Goal: Information Seeking & Learning: Learn about a topic

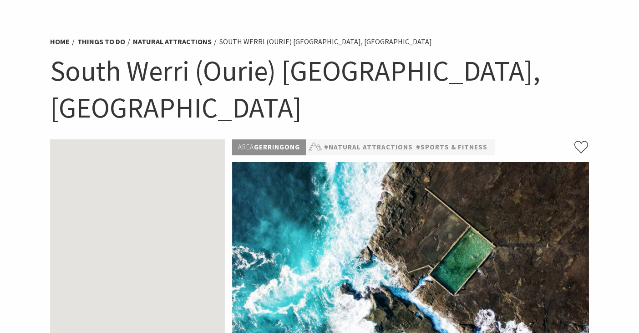
scroll to position [43, 0]
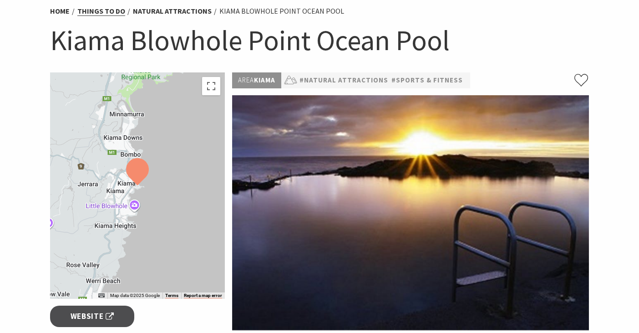
scroll to position [74, 0]
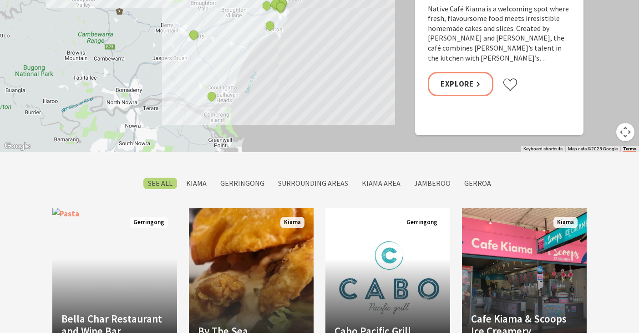
scroll to position [504, 0]
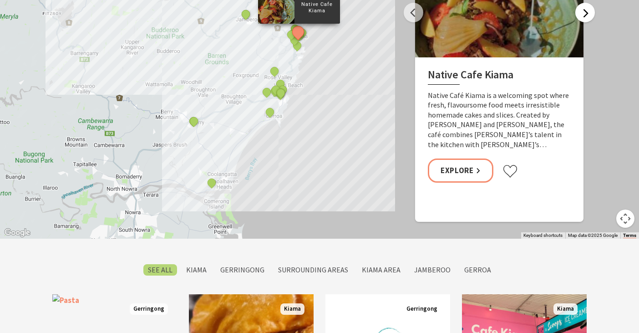
click at [589, 20] on button "Next" at bounding box center [586, 13] width 20 height 20
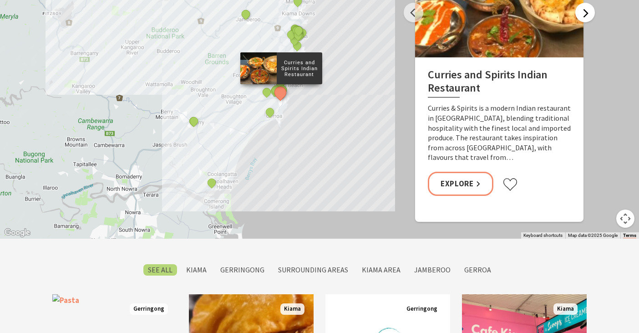
scroll to position [438, 0]
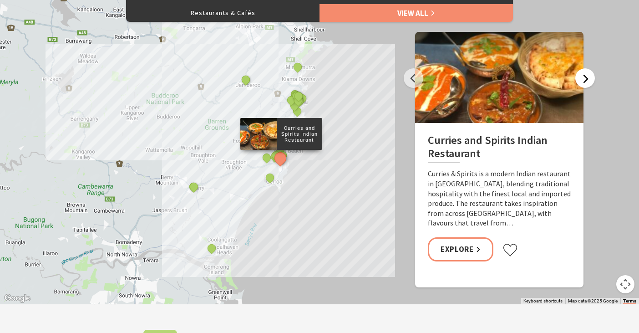
click at [583, 84] on button "Next" at bounding box center [586, 78] width 20 height 20
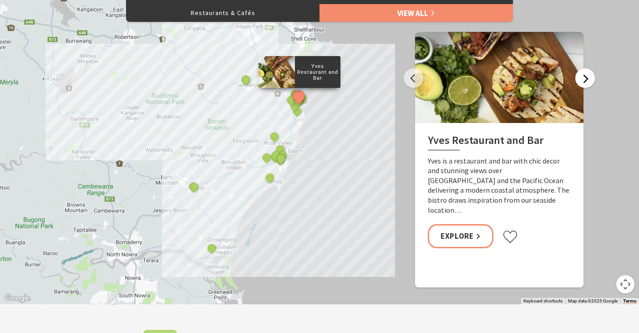
click at [579, 80] on button "Next" at bounding box center [586, 78] width 20 height 20
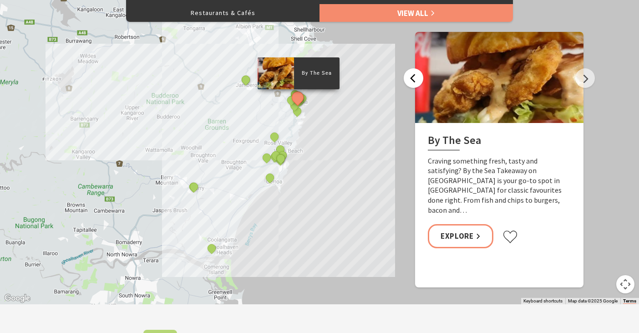
click at [415, 79] on button "Previous" at bounding box center [414, 78] width 20 height 20
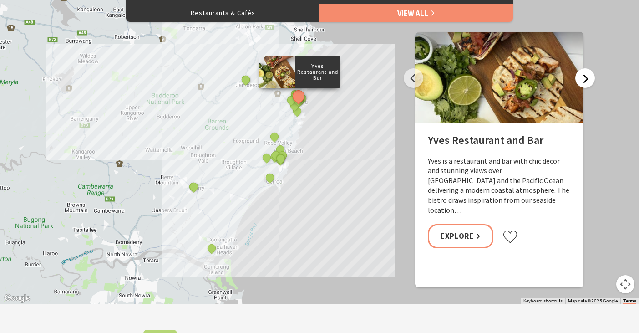
click at [583, 76] on button "Next" at bounding box center [586, 78] width 20 height 20
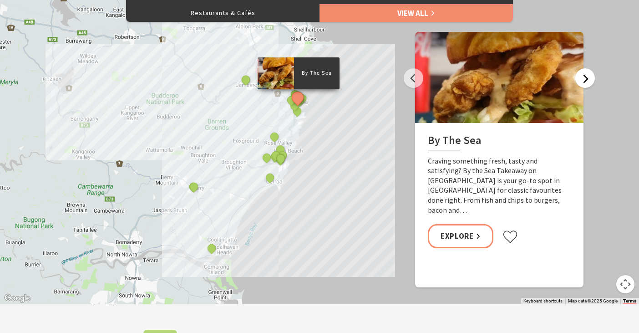
click at [583, 76] on button "Next" at bounding box center [586, 78] width 20 height 20
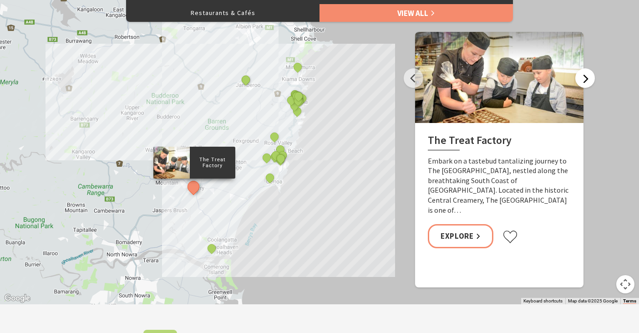
click at [583, 76] on button "Next" at bounding box center [586, 78] width 20 height 20
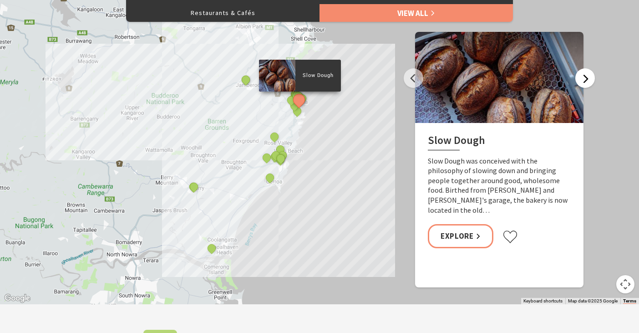
click at [583, 76] on button "Next" at bounding box center [586, 78] width 20 height 20
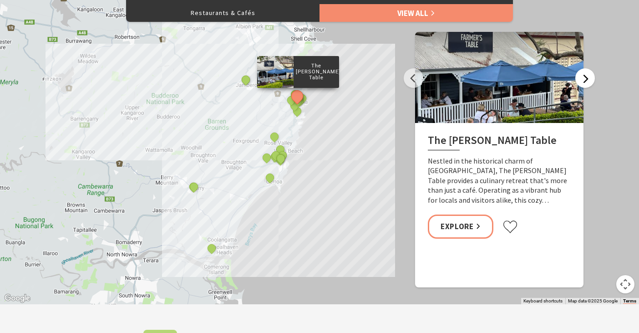
click at [583, 76] on button "Next" at bounding box center [586, 78] width 20 height 20
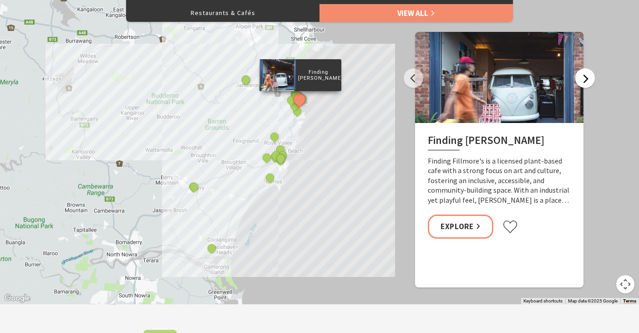
click at [583, 76] on button "Next" at bounding box center [586, 78] width 20 height 20
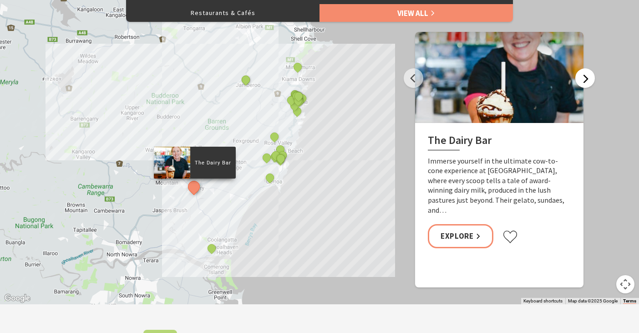
click at [583, 76] on button "Next" at bounding box center [586, 78] width 20 height 20
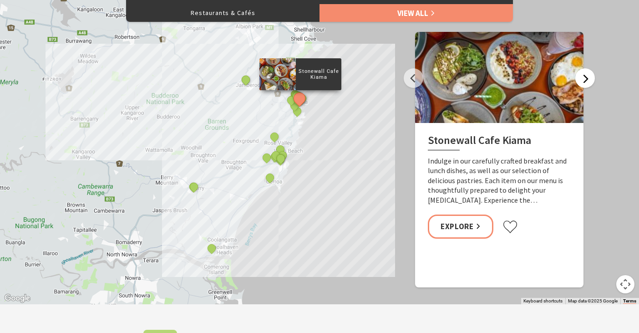
click at [583, 76] on button "Next" at bounding box center [586, 78] width 20 height 20
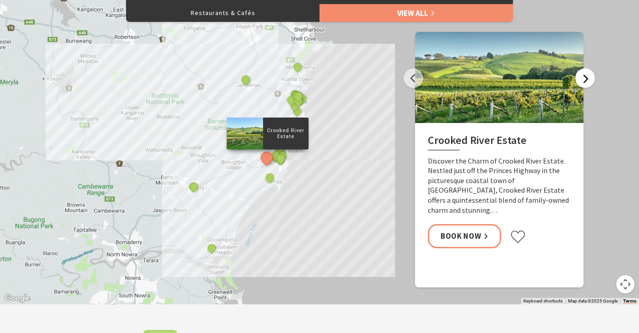
click at [587, 79] on button "Next" at bounding box center [586, 78] width 20 height 20
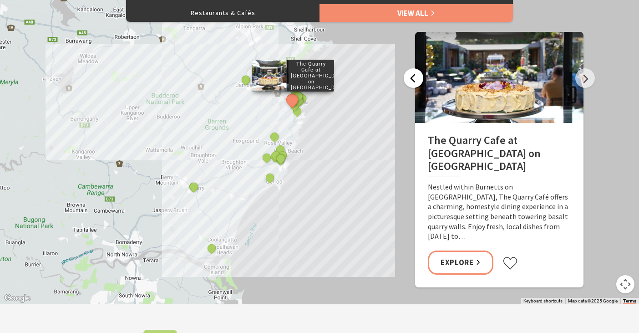
click at [420, 80] on button "Previous" at bounding box center [414, 78] width 20 height 20
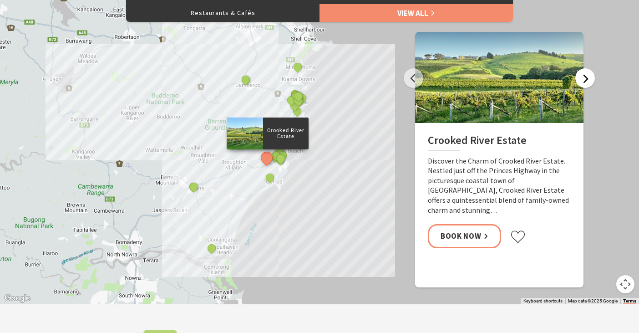
click at [585, 75] on button "Next" at bounding box center [586, 78] width 20 height 20
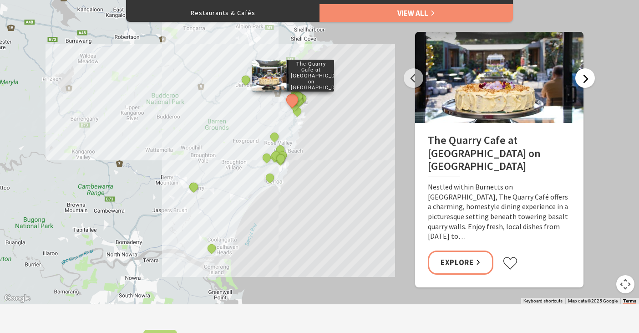
click at [585, 75] on button "Next" at bounding box center [586, 78] width 20 height 20
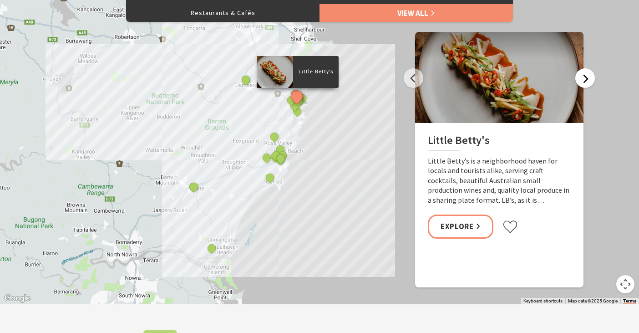
click at [587, 78] on button "Next" at bounding box center [586, 78] width 20 height 20
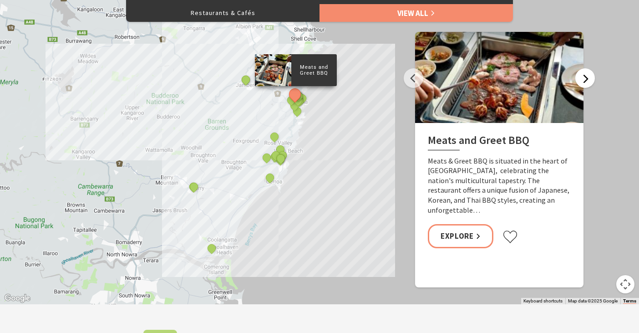
click at [587, 78] on button "Next" at bounding box center [586, 78] width 20 height 20
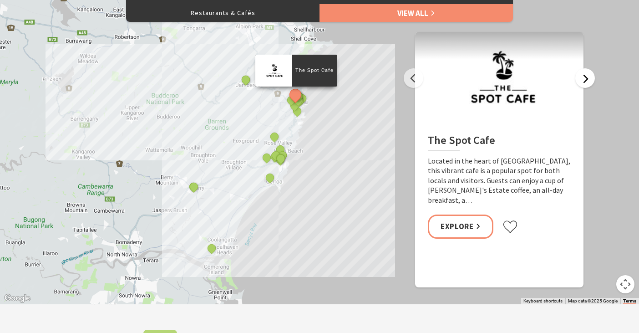
click at [587, 78] on button "Next" at bounding box center [586, 78] width 20 height 20
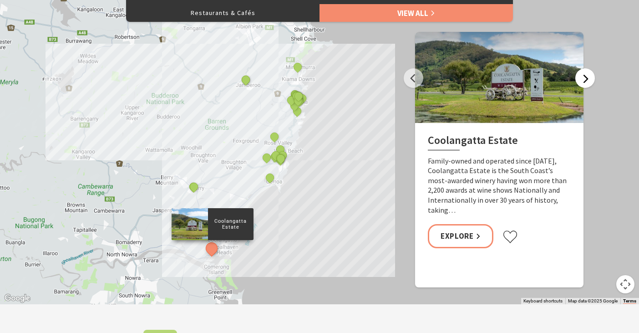
click at [587, 78] on button "Next" at bounding box center [586, 78] width 20 height 20
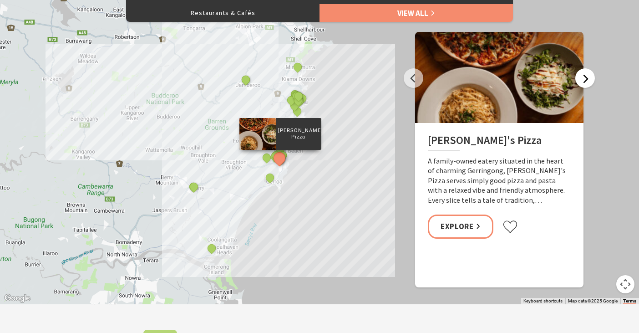
click at [587, 78] on button "Next" at bounding box center [586, 78] width 20 height 20
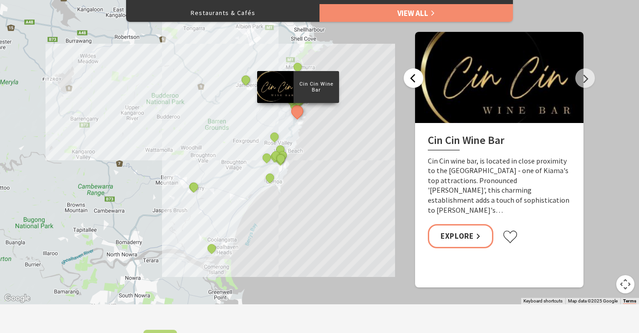
click at [413, 77] on button "Previous" at bounding box center [414, 78] width 20 height 20
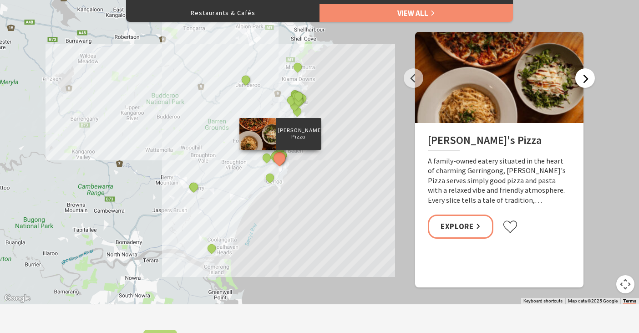
click at [581, 79] on button "Next" at bounding box center [586, 78] width 20 height 20
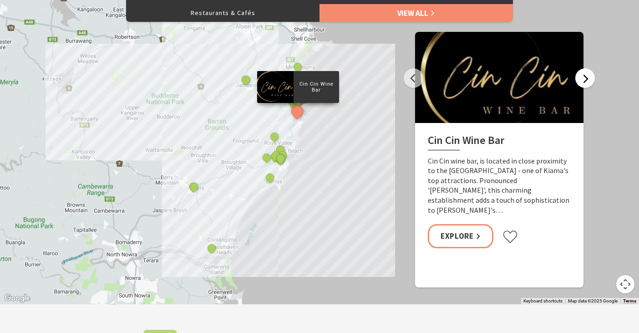
click at [581, 79] on button "Next" at bounding box center [586, 78] width 20 height 20
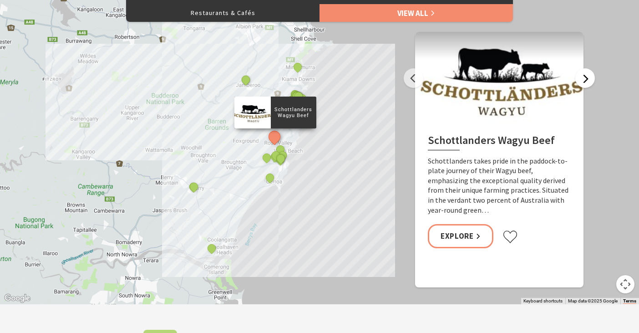
click at [581, 79] on button "Next" at bounding box center [586, 78] width 20 height 20
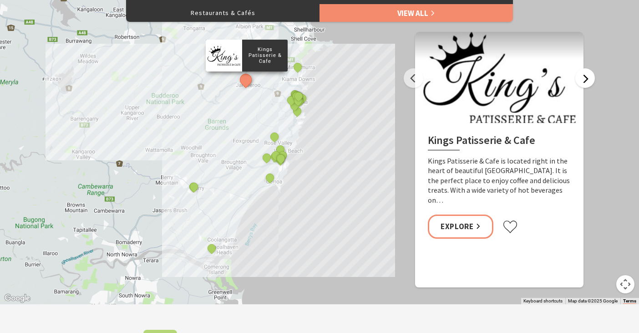
click at [581, 79] on button "Next" at bounding box center [586, 78] width 20 height 20
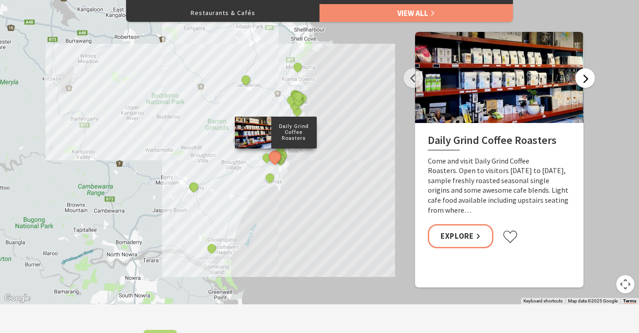
click at [581, 79] on button "Next" at bounding box center [586, 78] width 20 height 20
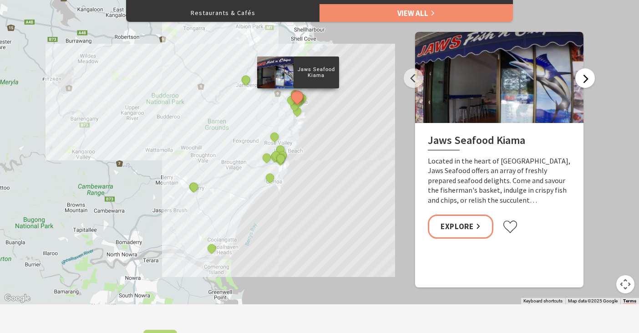
click at [581, 79] on button "Next" at bounding box center [586, 78] width 20 height 20
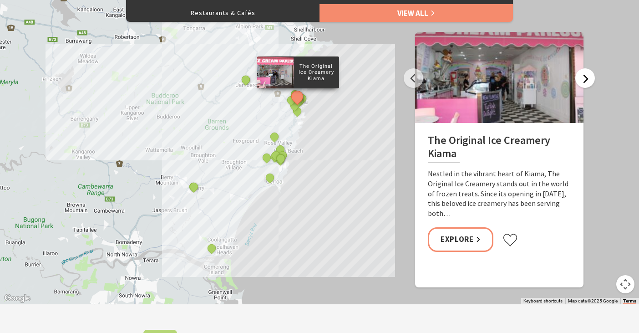
click at [581, 79] on button "Next" at bounding box center [586, 78] width 20 height 20
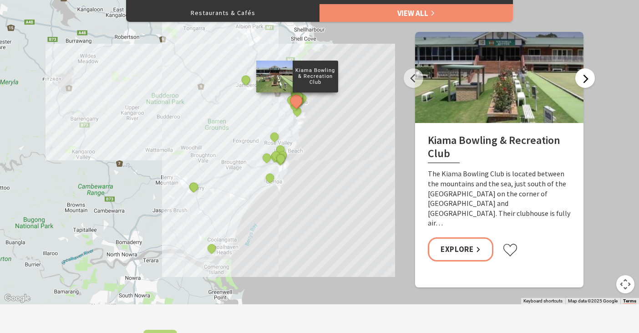
click at [581, 79] on button "Next" at bounding box center [586, 78] width 20 height 20
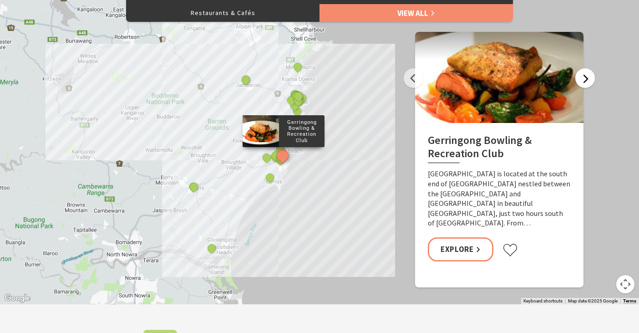
click at [581, 79] on button "Next" at bounding box center [586, 78] width 20 height 20
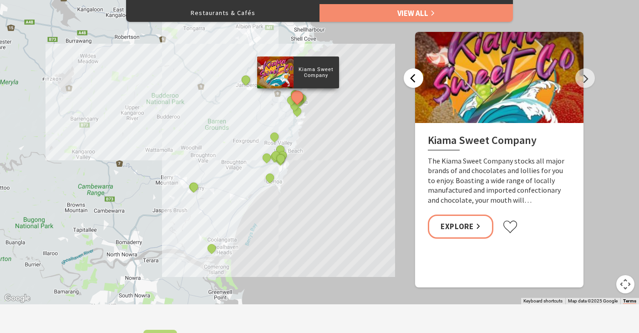
click at [416, 80] on button "Previous" at bounding box center [414, 78] width 20 height 20
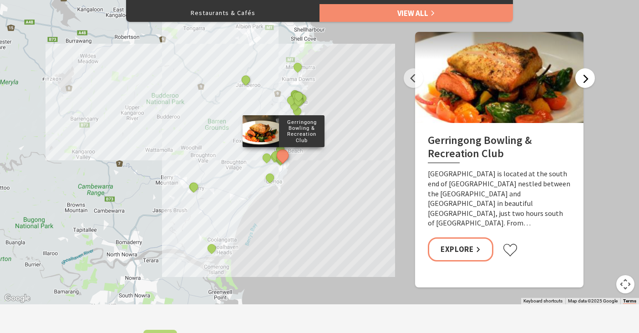
click at [584, 75] on button "Next" at bounding box center [586, 78] width 20 height 20
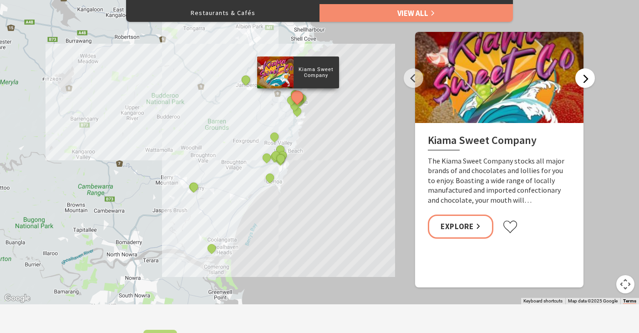
click at [584, 75] on button "Next" at bounding box center [586, 78] width 20 height 20
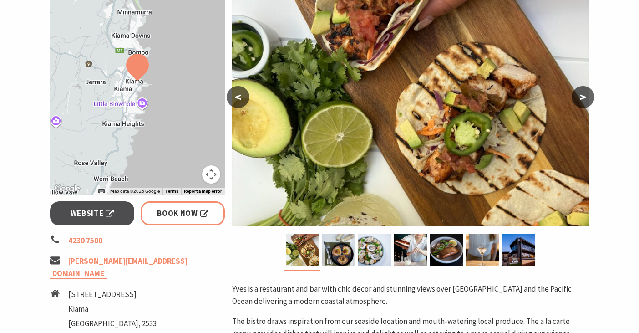
scroll to position [172, 0]
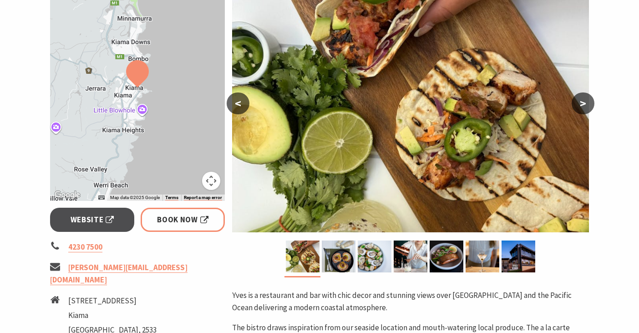
click at [579, 100] on button ">" at bounding box center [583, 103] width 23 height 22
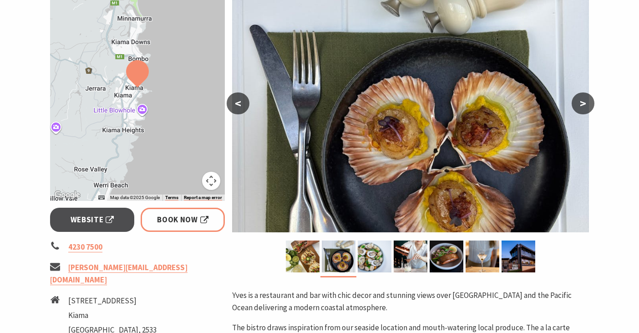
click at [579, 100] on button ">" at bounding box center [583, 103] width 23 height 22
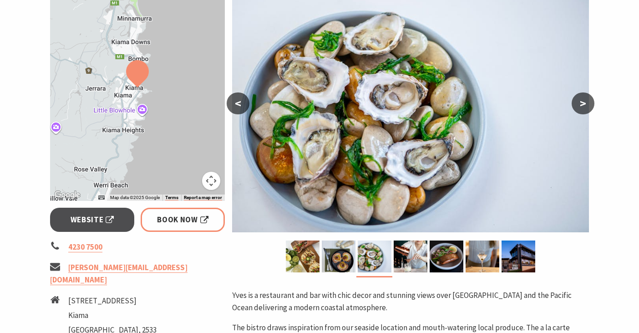
click at [579, 100] on button ">" at bounding box center [583, 103] width 23 height 22
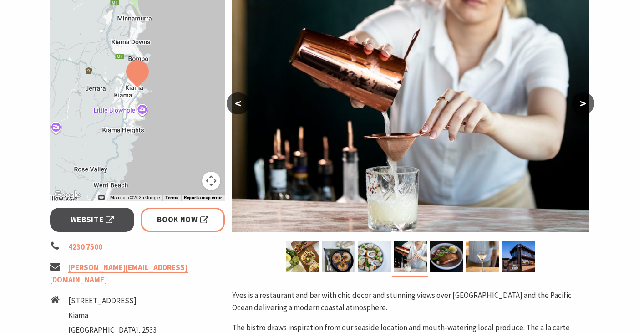
click at [579, 100] on button ">" at bounding box center [583, 103] width 23 height 22
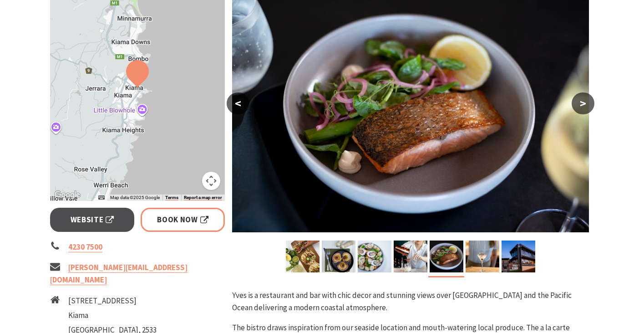
click at [579, 100] on button ">" at bounding box center [583, 103] width 23 height 22
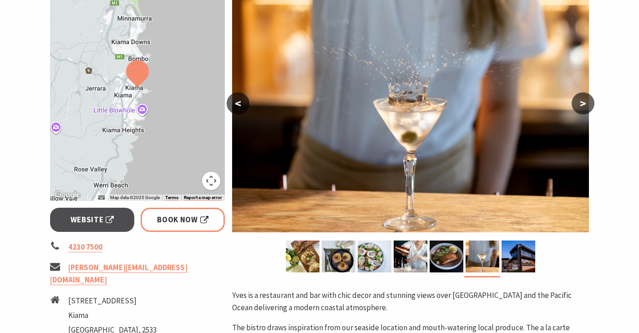
click at [579, 100] on button ">" at bounding box center [583, 103] width 23 height 22
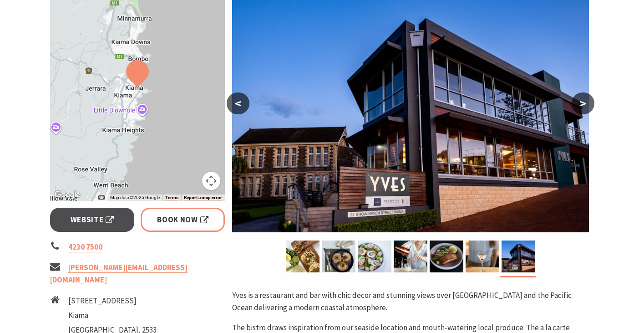
click at [579, 100] on button ">" at bounding box center [583, 103] width 23 height 22
click at [234, 104] on button "<" at bounding box center [238, 103] width 23 height 22
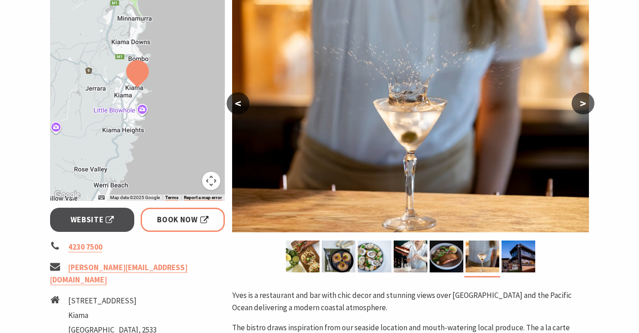
click at [234, 104] on button "<" at bounding box center [238, 103] width 23 height 22
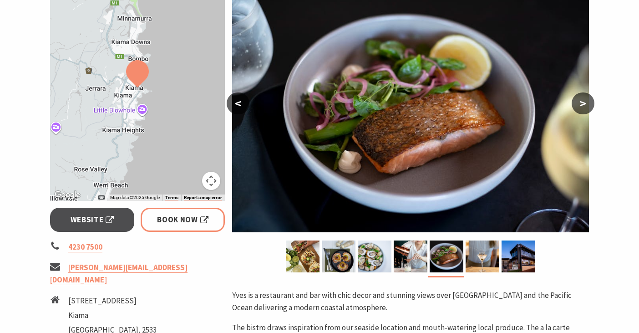
click at [234, 104] on button "<" at bounding box center [238, 103] width 23 height 22
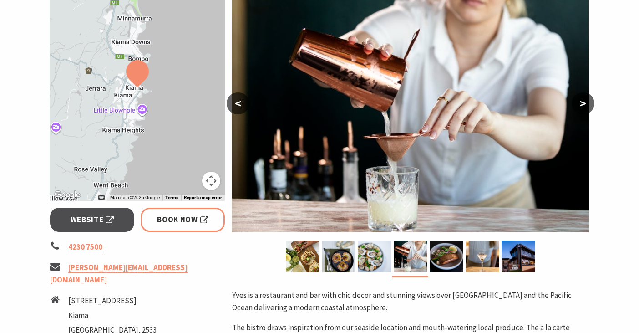
click at [234, 104] on button "<" at bounding box center [238, 103] width 23 height 22
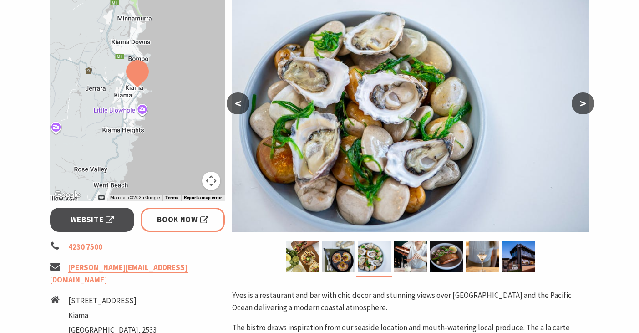
click at [234, 104] on button "<" at bounding box center [238, 103] width 23 height 22
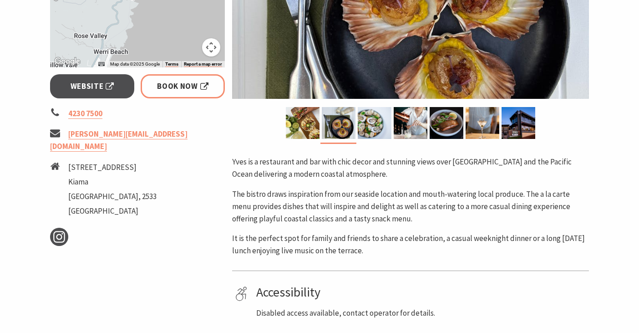
scroll to position [303, 0]
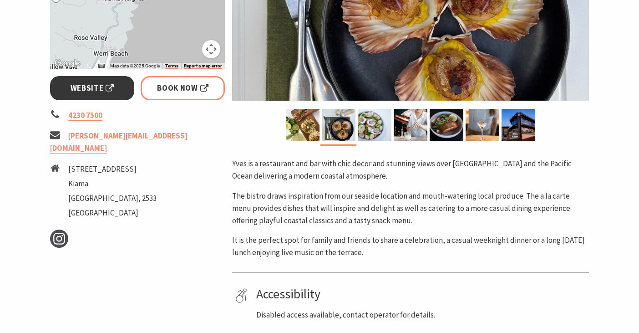
click at [98, 93] on span "Website" at bounding box center [93, 88] width 44 height 12
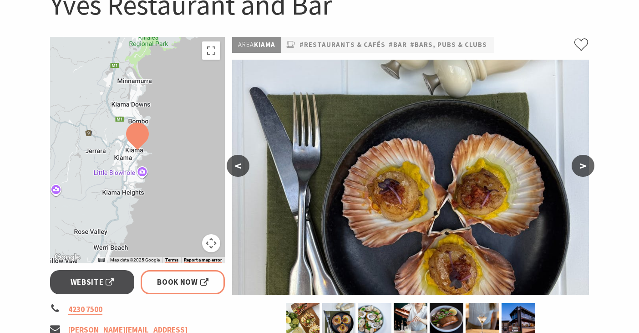
scroll to position [80, 0]
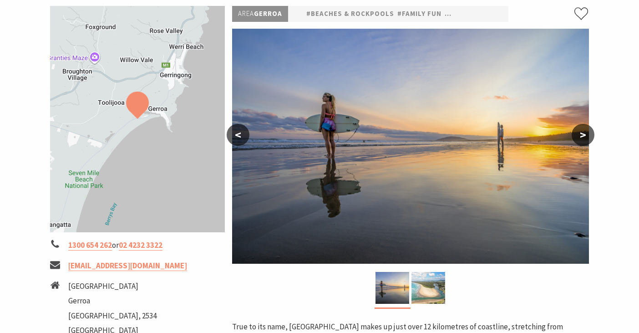
scroll to position [140, 0]
